Goal: Entertainment & Leisure: Consume media (video, audio)

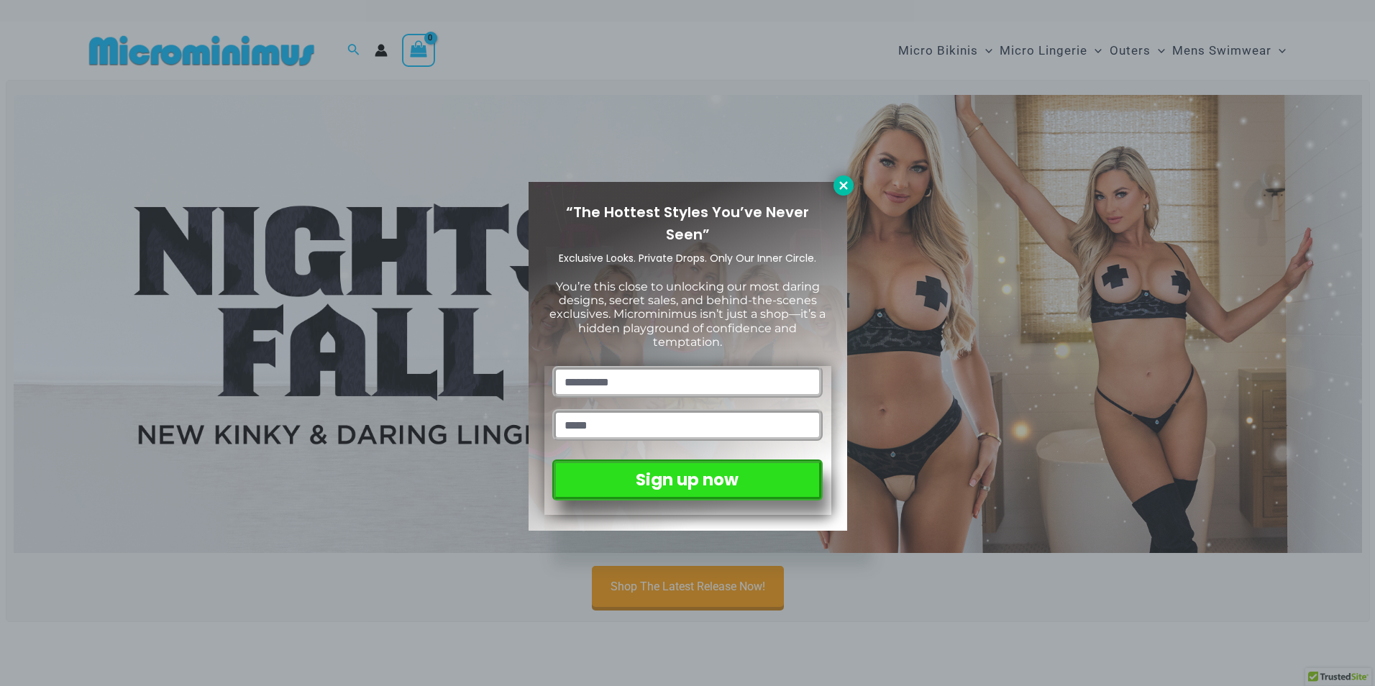
click at [840, 188] on icon at bounding box center [844, 185] width 8 height 8
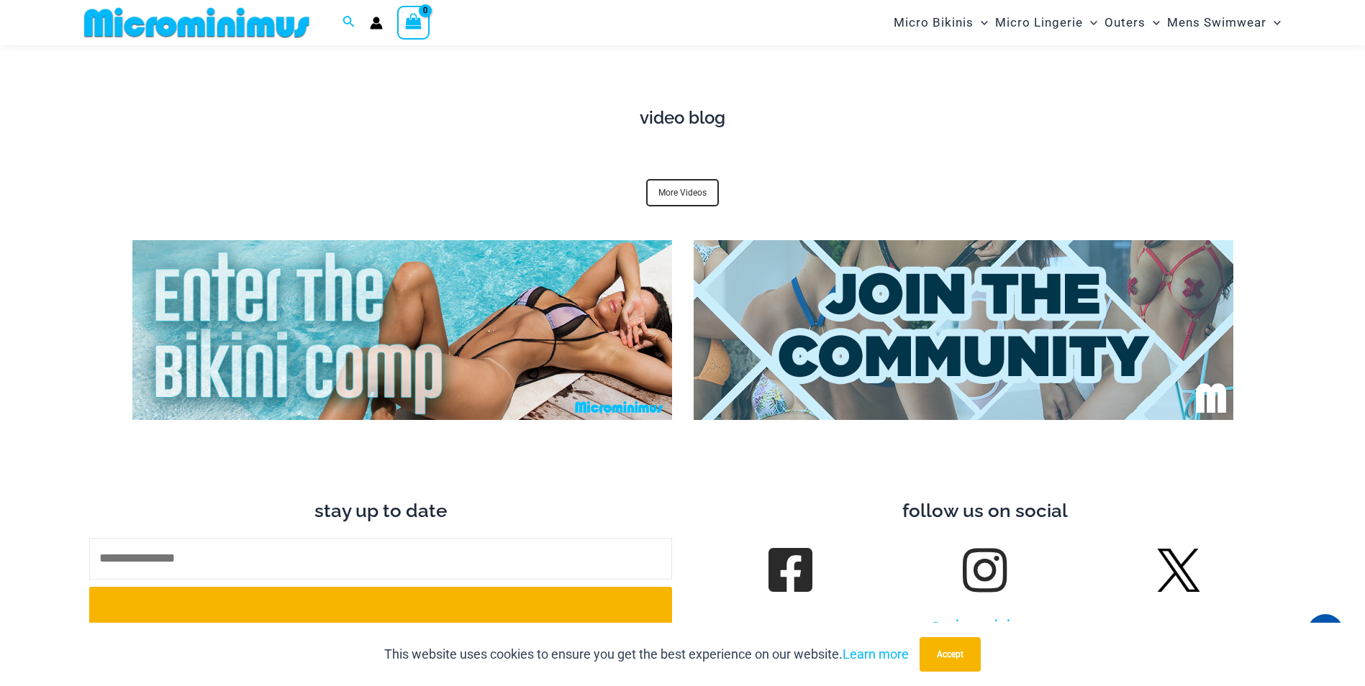
scroll to position [5023, 0]
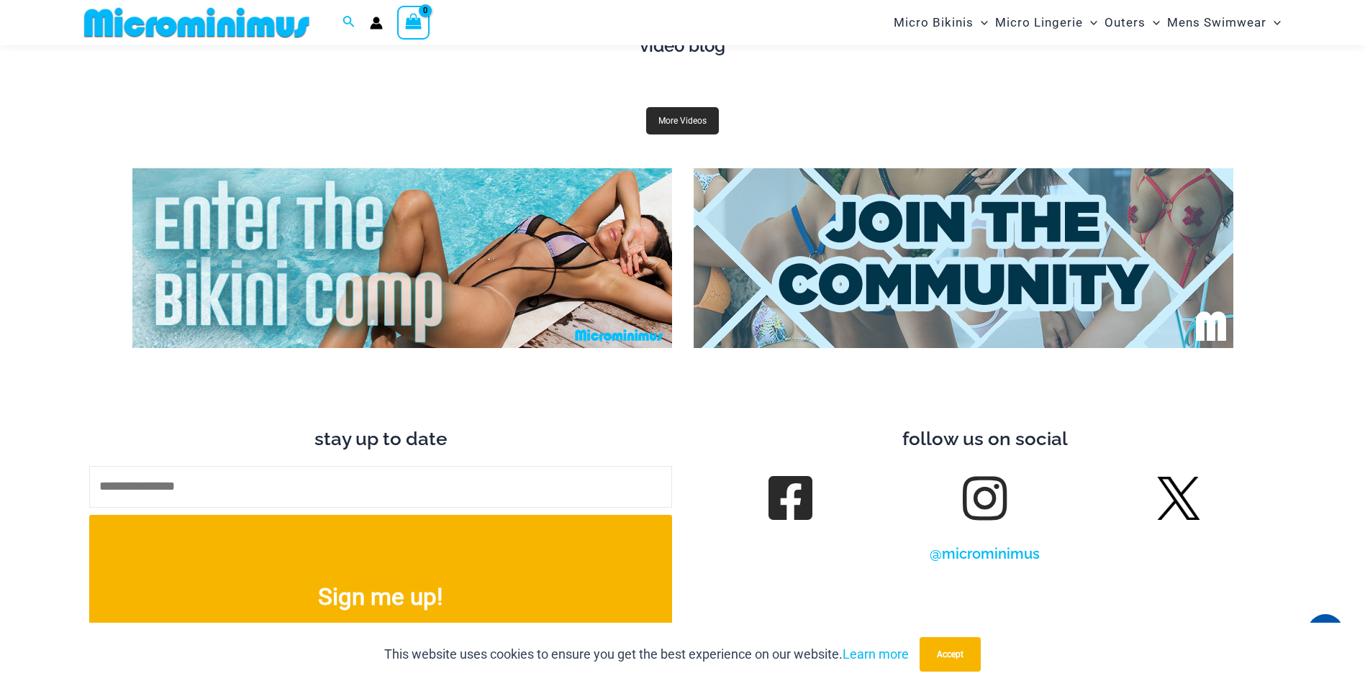
click at [688, 111] on link "More Videos" at bounding box center [682, 120] width 73 height 27
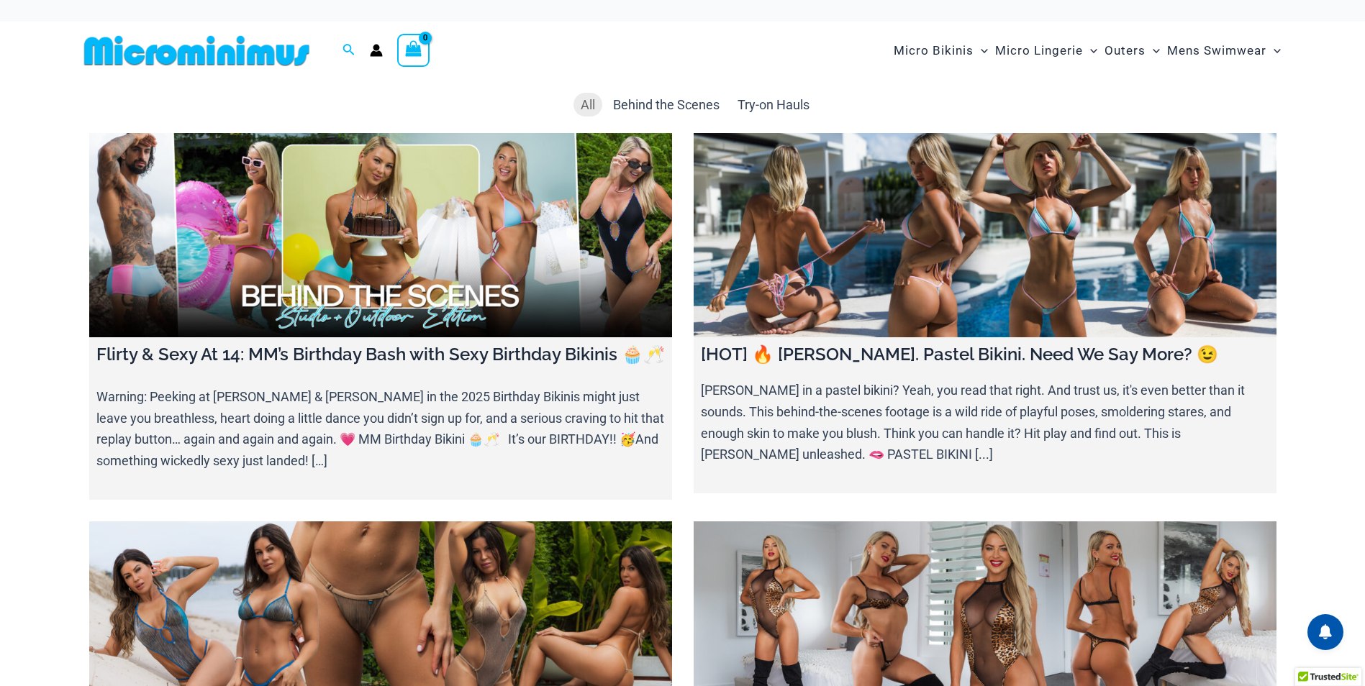
click at [396, 275] on link at bounding box center [380, 235] width 583 height 204
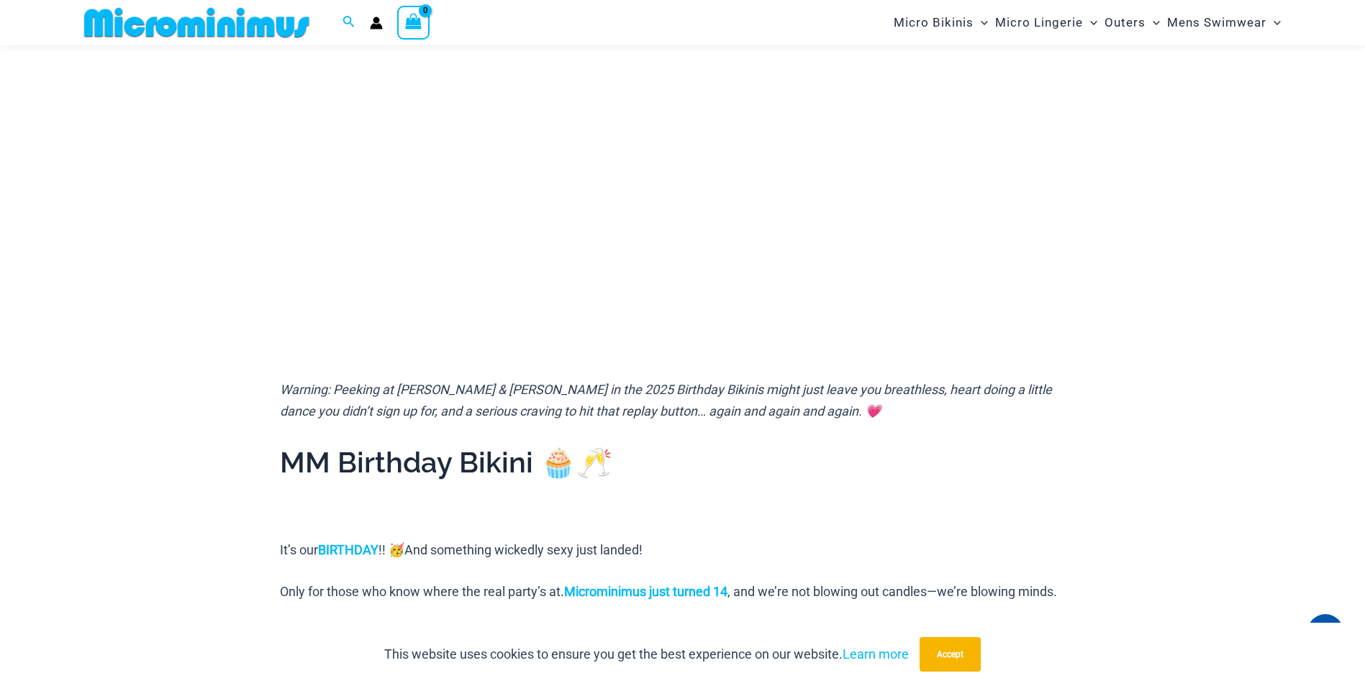
scroll to position [59, 0]
